Goal: Information Seeking & Learning: Learn about a topic

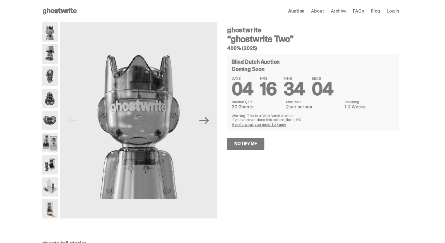
click at [54, 52] on img at bounding box center [50, 54] width 16 height 20
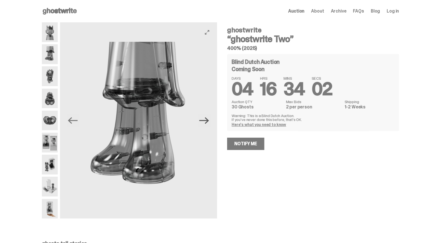
click at [209, 122] on icon "Next" at bounding box center [204, 120] width 10 height 7
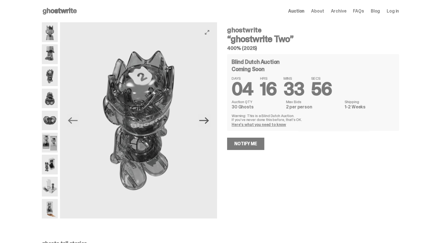
click at [208, 118] on icon "Next" at bounding box center [204, 120] width 10 height 7
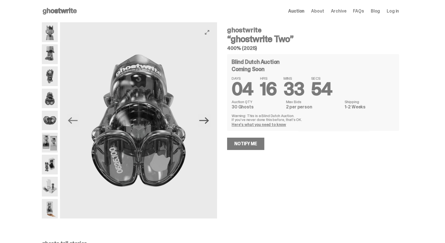
click at [208, 119] on icon "Next" at bounding box center [204, 120] width 10 height 7
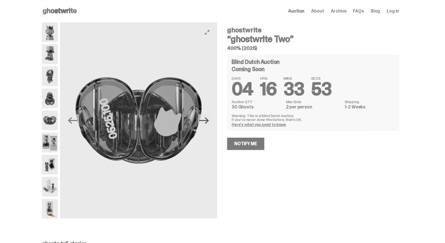
click at [208, 119] on icon "Next" at bounding box center [204, 120] width 10 height 7
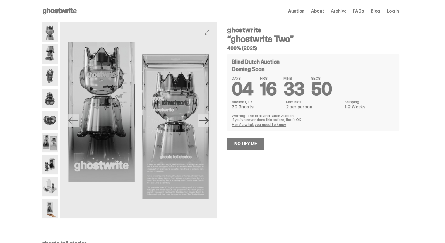
click at [208, 119] on icon "Next" at bounding box center [204, 120] width 10 height 7
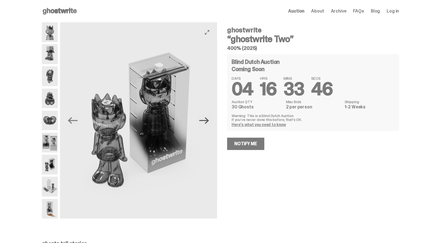
click at [208, 119] on icon "Next" at bounding box center [204, 120] width 10 height 7
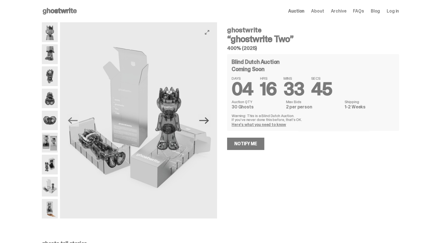
click at [208, 119] on icon "Next" at bounding box center [204, 120] width 10 height 7
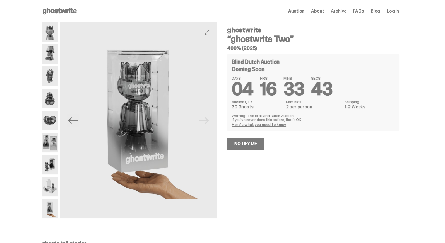
click at [208, 119] on img at bounding box center [138, 120] width 157 height 196
